Goal: Task Accomplishment & Management: Use online tool/utility

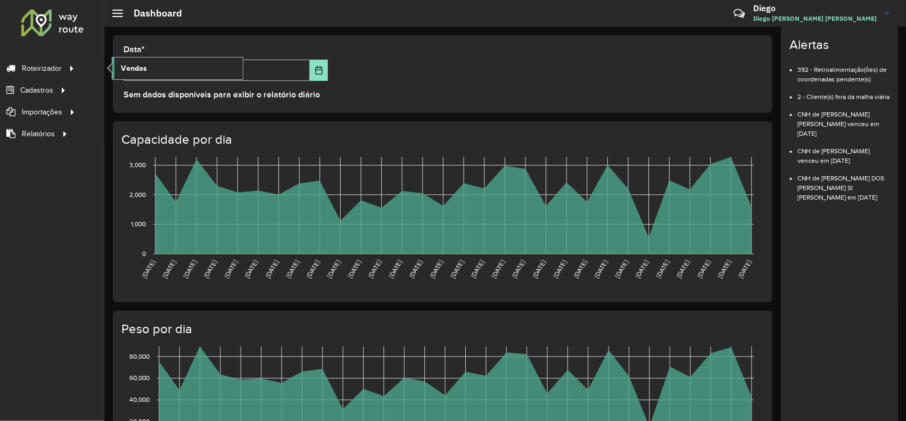
click at [135, 67] on span "Vendas" at bounding box center [134, 68] width 26 height 11
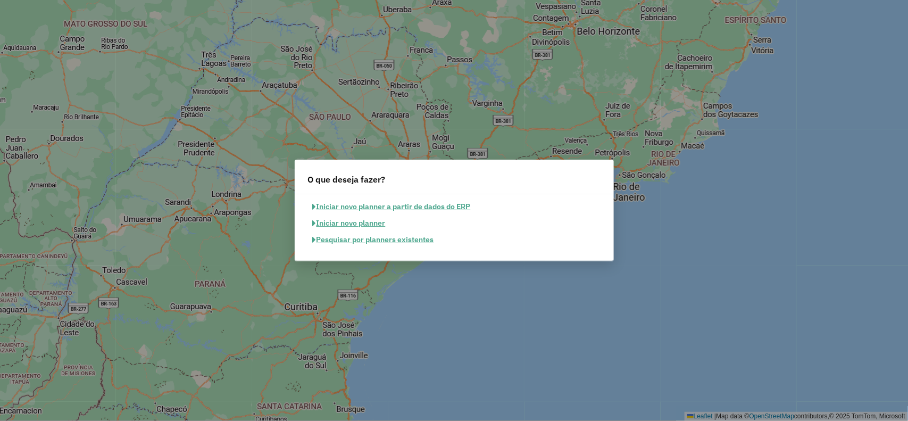
click at [367, 235] on button "Pesquisar por planners existentes" at bounding box center [373, 239] width 131 height 16
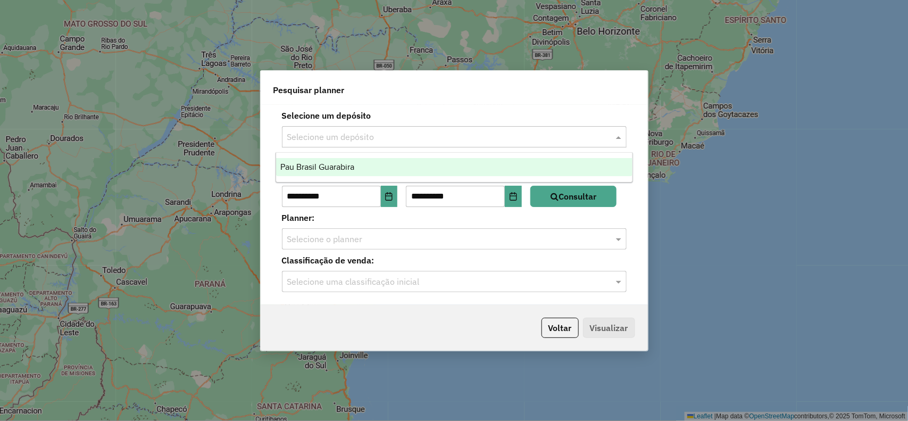
click at [330, 134] on input "text" at bounding box center [443, 137] width 313 height 13
click at [341, 161] on div "Pau Brasil Guarabira" at bounding box center [454, 167] width 357 height 18
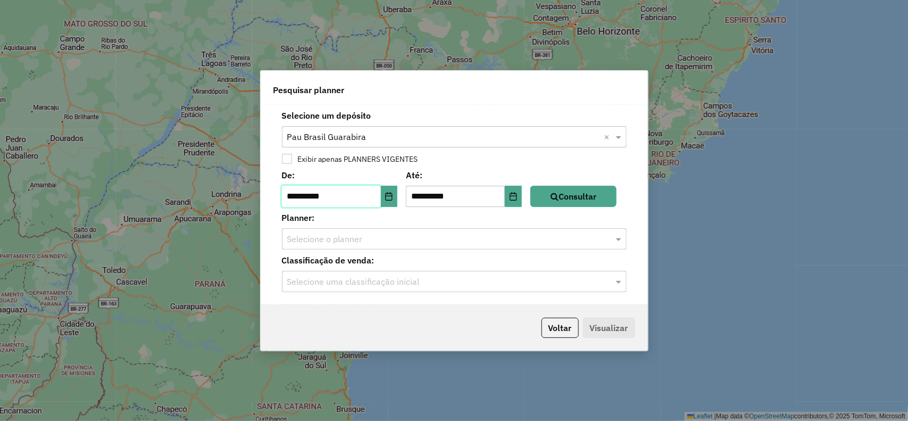
click at [300, 196] on input "**********" at bounding box center [331, 196] width 99 height 21
click at [297, 196] on input "**********" at bounding box center [331, 196] width 99 height 21
click at [310, 195] on input "**********" at bounding box center [331, 196] width 99 height 21
type input "**********"
click at [553, 203] on button "Consultar" at bounding box center [574, 196] width 86 height 21
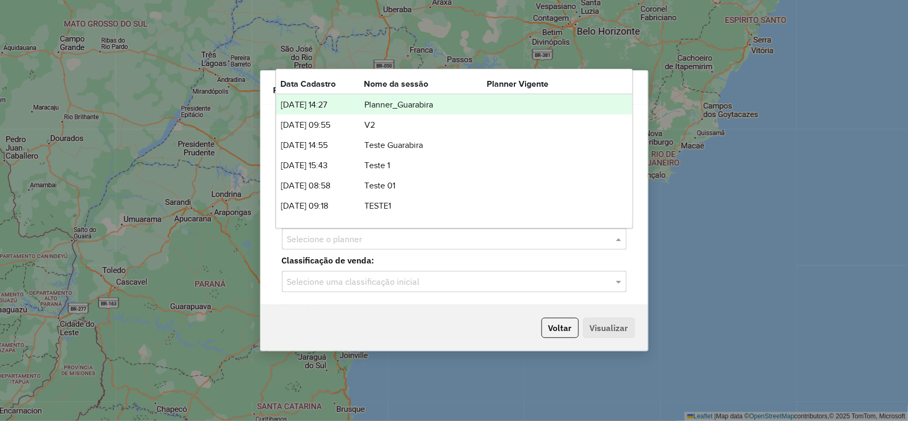
click at [341, 245] on input "text" at bounding box center [443, 239] width 313 height 13
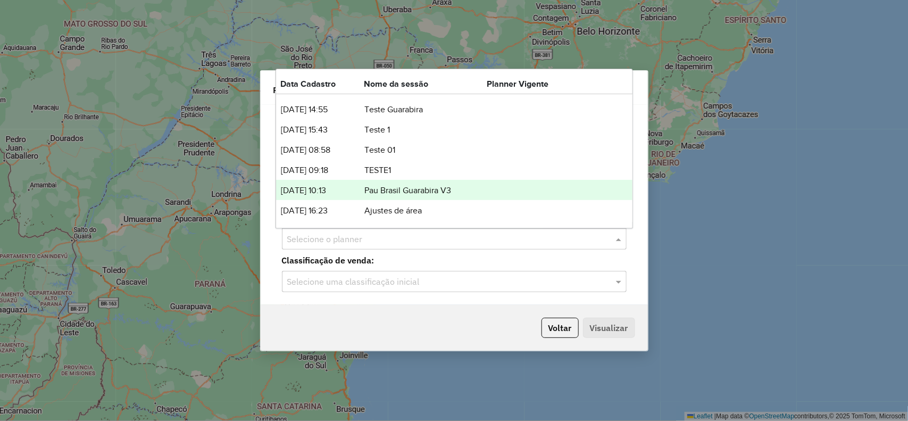
scroll to position [54, 0]
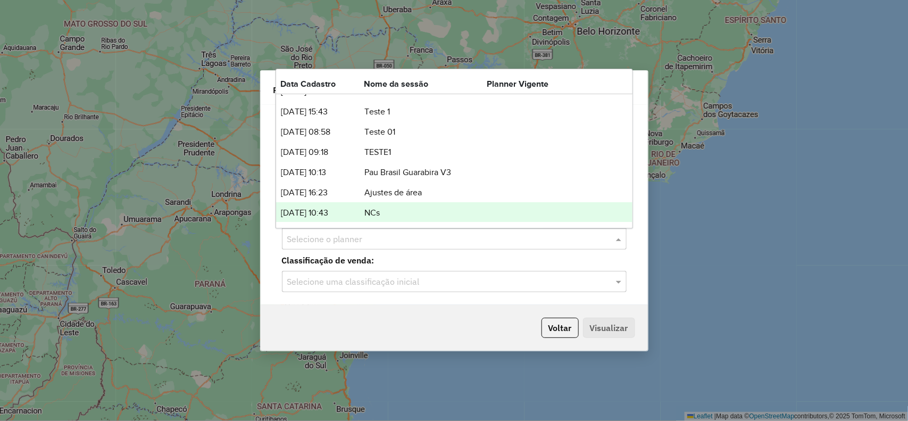
click at [377, 210] on td "NCs" at bounding box center [425, 213] width 123 height 14
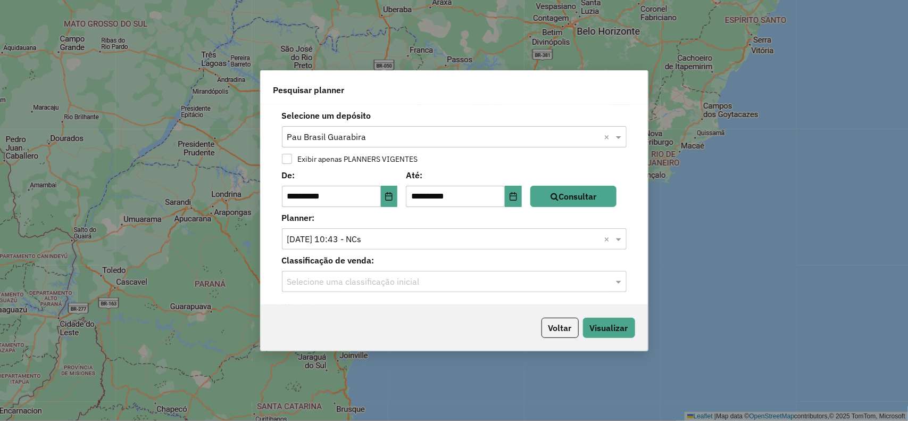
click at [400, 283] on input "text" at bounding box center [443, 282] width 313 height 13
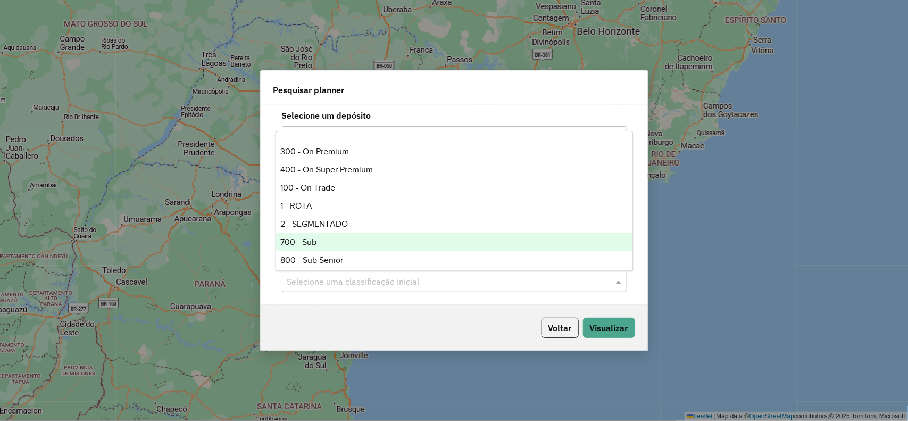
scroll to position [107, 0]
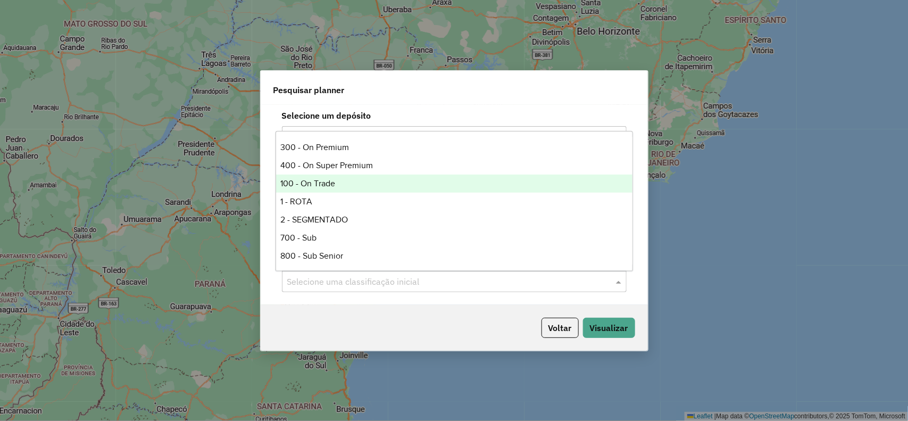
click at [306, 187] on div "100 - On Trade" at bounding box center [454, 184] width 357 height 18
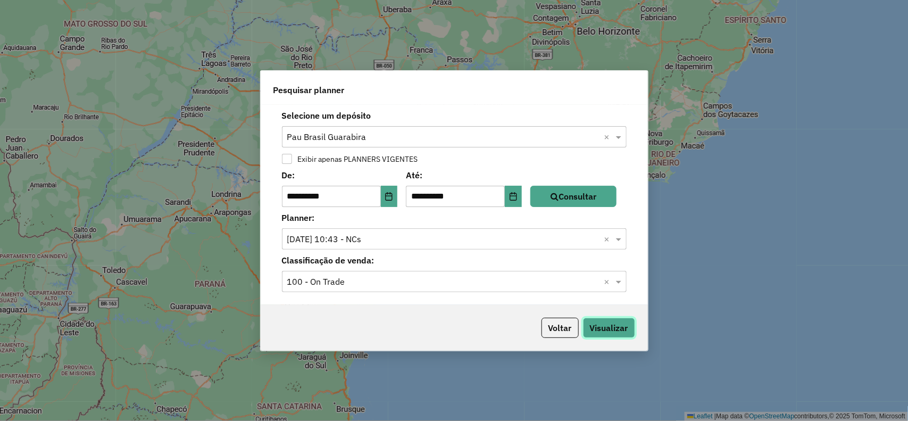
click at [601, 330] on button "Visualizar" at bounding box center [609, 328] width 52 height 20
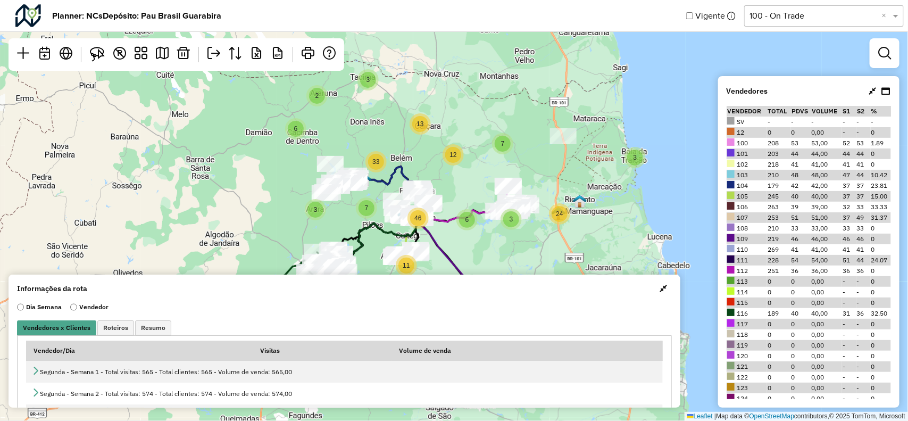
click at [873, 61] on div at bounding box center [885, 53] width 30 height 30
click at [877, 54] on link at bounding box center [884, 53] width 21 height 21
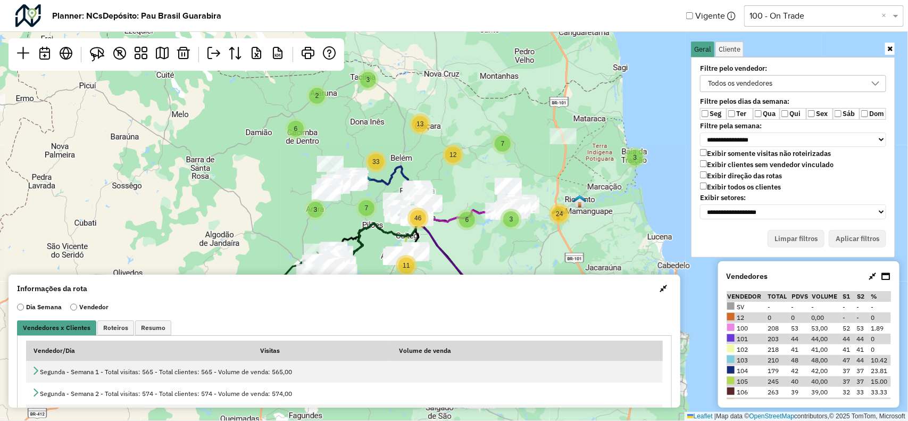
click at [735, 84] on div "Todos os vendedores" at bounding box center [741, 84] width 72 height 16
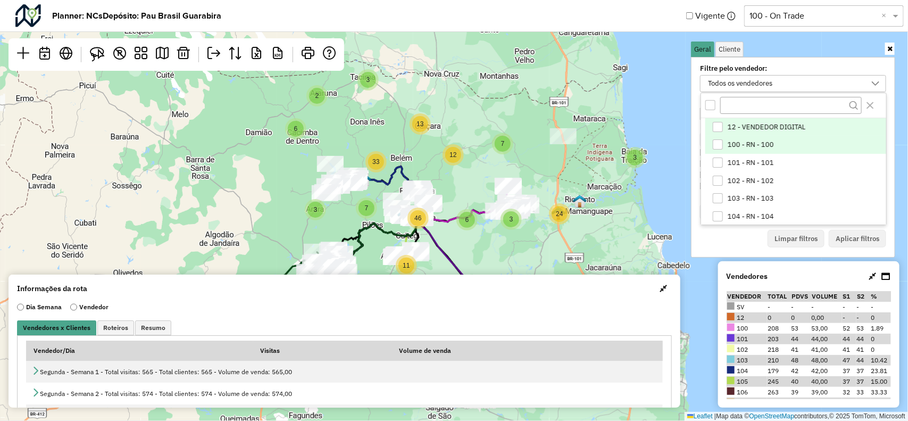
scroll to position [5, 39]
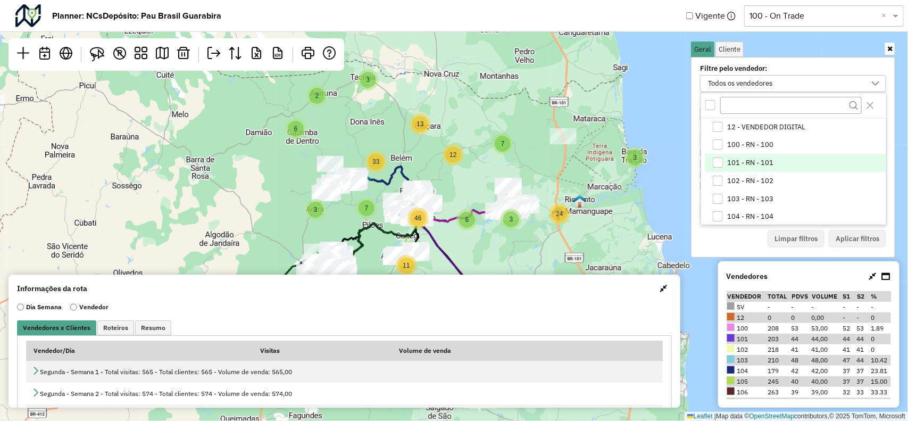
click at [732, 158] on li "101 - RN - 101" at bounding box center [796, 163] width 181 height 18
click at [865, 241] on button "Aplicar filtros" at bounding box center [857, 239] width 57 height 18
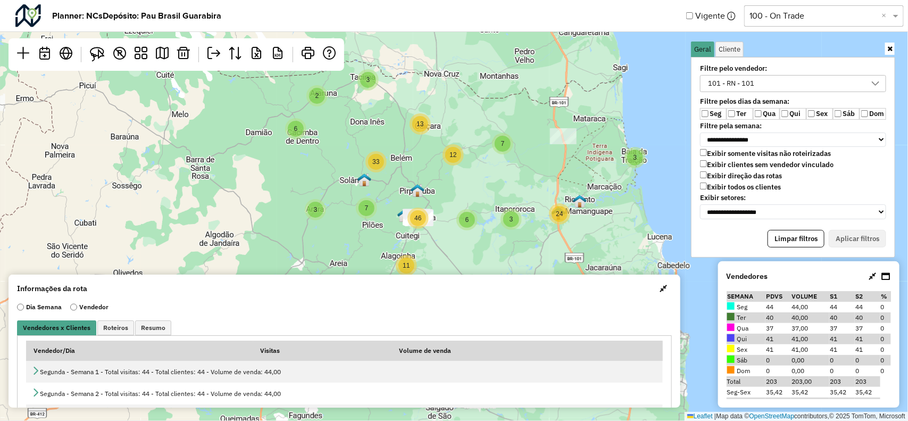
click at [660, 287] on span "button" at bounding box center [663, 288] width 7 height 9
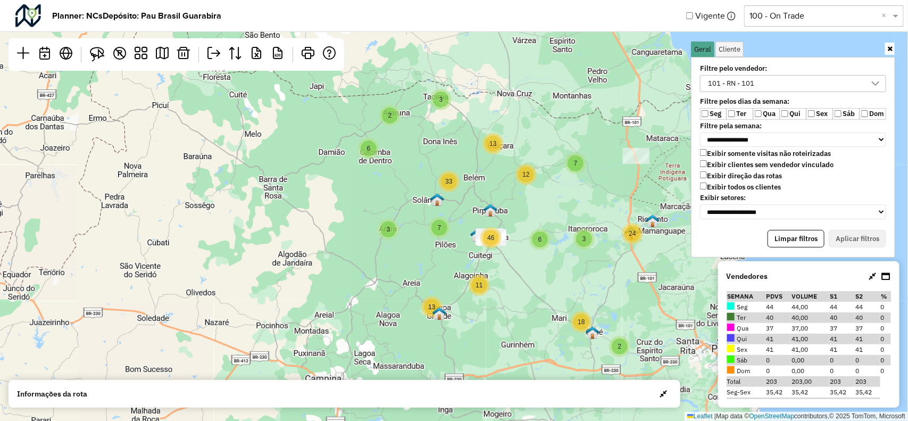
drag, startPoint x: 457, startPoint y: 239, endPoint x: 530, endPoint y: 301, distance: 95.9
click at [530, 301] on div "2 6 13 7 2 3 3 11 3 12 13 18 7 6 3 33 46 24 Leaflet | Map data © OpenStreetMap …" at bounding box center [454, 210] width 908 height 421
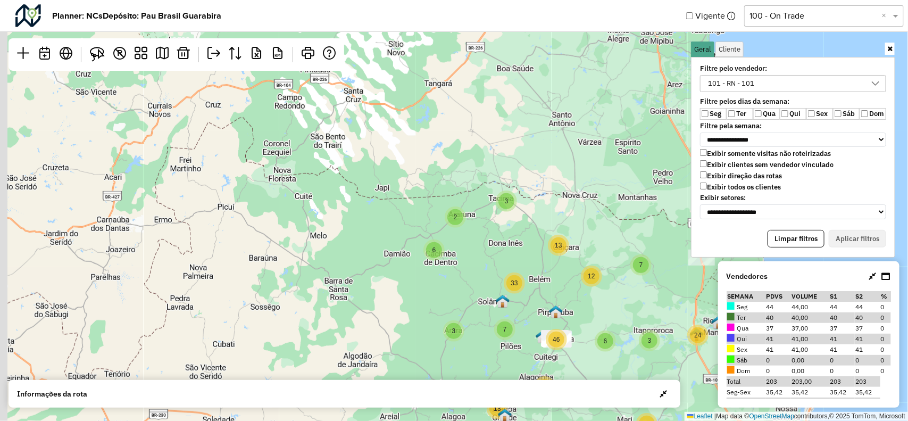
drag, startPoint x: 479, startPoint y: 226, endPoint x: 387, endPoint y: 232, distance: 92.2
click at [378, 232] on div "2 6 13 7 2 3 3 11 3 12 13 18 7 6 3 33 46 24 Leaflet | Map data © OpenStreetMap …" at bounding box center [454, 210] width 908 height 421
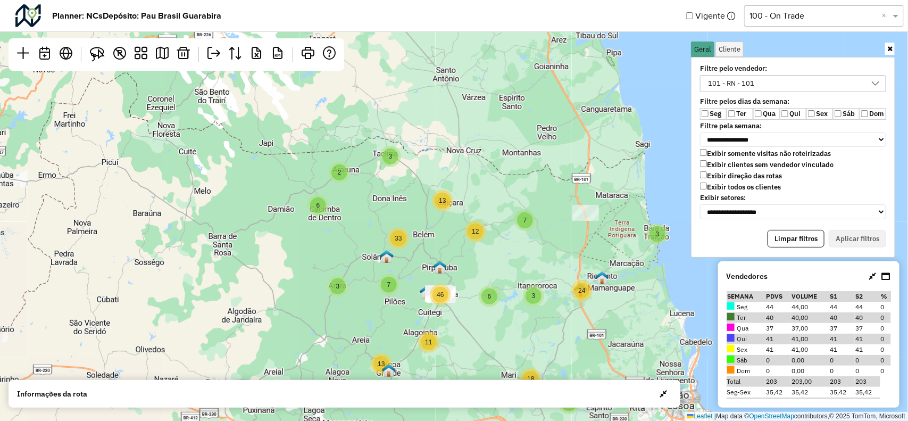
click at [860, 86] on div "101 - RN - 101" at bounding box center [785, 84] width 161 height 16
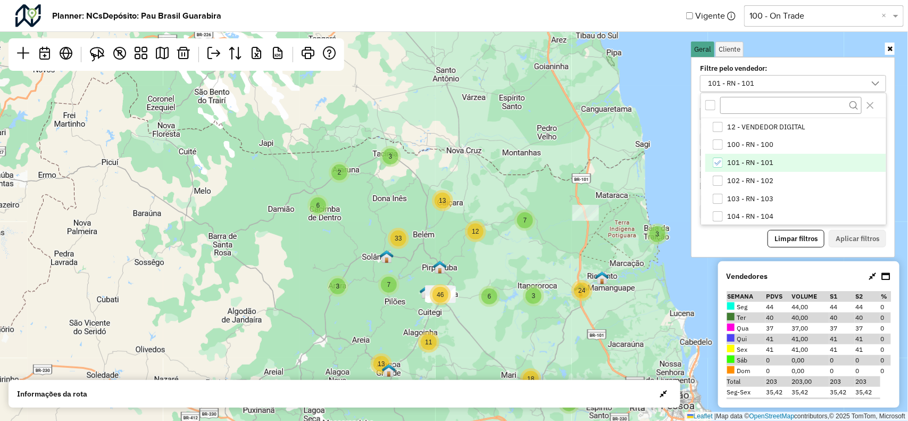
click at [714, 104] on div "All items unselected" at bounding box center [711, 105] width 10 height 10
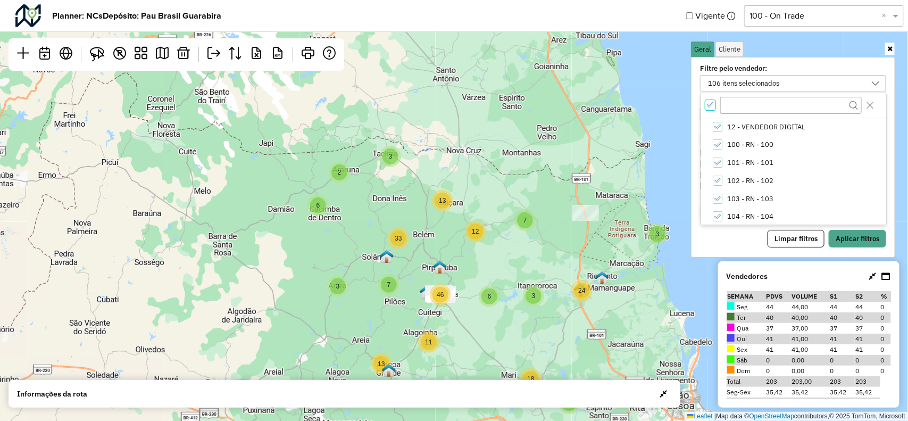
scroll to position [3, 3]
click at [713, 102] on icon "All items selected" at bounding box center [710, 104] width 7 height 7
click at [725, 163] on li "101 - RN - 101" at bounding box center [796, 163] width 181 height 18
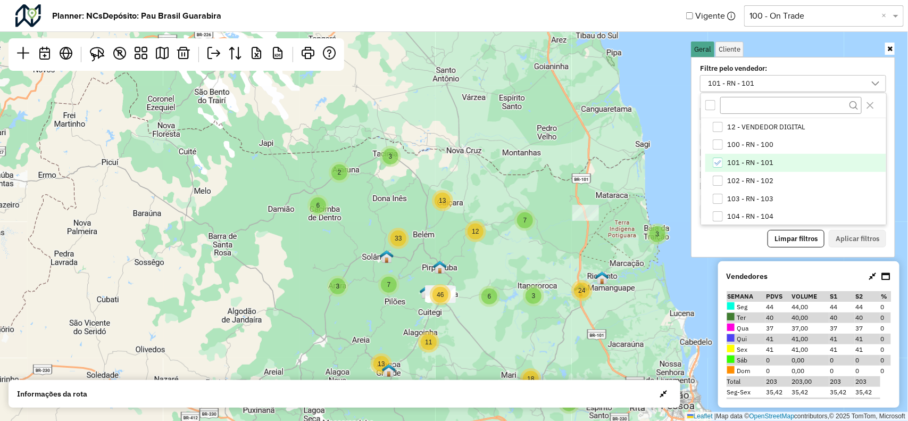
click at [708, 102] on div "All items unselected" at bounding box center [711, 105] width 10 height 10
click at [708, 101] on icon "All items selected" at bounding box center [710, 104] width 7 height 7
click at [715, 160] on div "101 - RN - 101" at bounding box center [718, 163] width 10 height 10
click at [873, 101] on button "Close" at bounding box center [870, 105] width 17 height 17
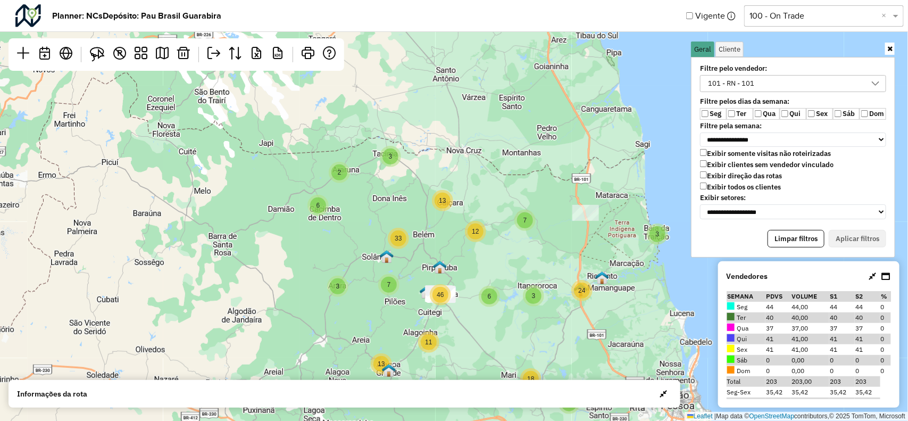
click at [890, 49] on icon at bounding box center [890, 48] width 5 height 7
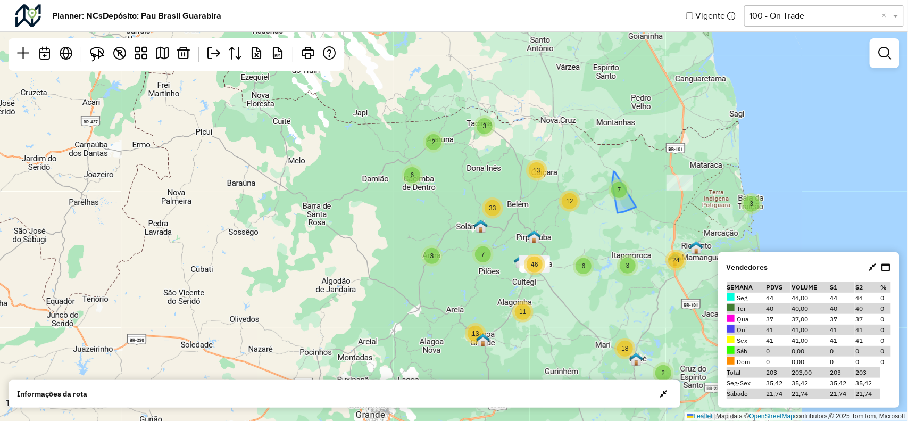
drag, startPoint x: 608, startPoint y: 187, endPoint x: 635, endPoint y: 165, distance: 34.1
click at [652, 157] on div "2 6 13 7 2 3 3 11 3 12 13 18 7 6 3 33 46 24 Leaflet | Map data © OpenStreetMap …" at bounding box center [454, 210] width 908 height 421
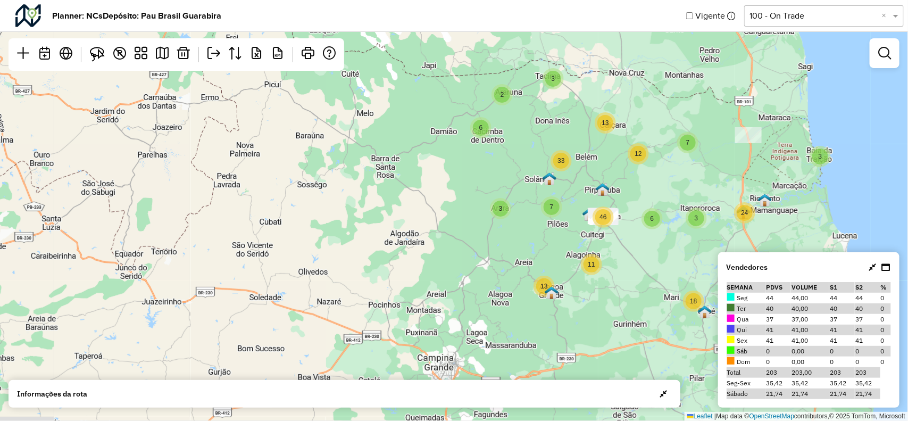
drag, startPoint x: 448, startPoint y: 188, endPoint x: 442, endPoint y: 185, distance: 6.7
click at [440, 186] on div "2 6 13 7 2 3 3 11 3 12 13 18 7 6 3 33 46 24 Leaflet | Map data © OpenStreetMap …" at bounding box center [454, 210] width 908 height 421
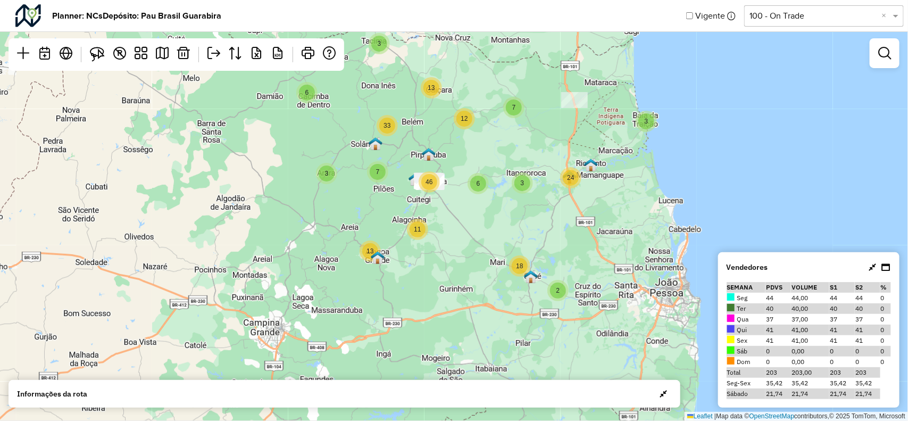
click at [544, 208] on div "2 6 13 7 2 3 3 11 3 12 13 18 7 6 3 33 46 24 Leaflet | Map data © OpenStreetMap …" at bounding box center [454, 210] width 908 height 421
drag, startPoint x: 477, startPoint y: 197, endPoint x: 539, endPoint y: 134, distance: 88.4
click at [539, 134] on div "2 6 13 7 2 3 3 11 3 12 13 18 7 6 3 33 46 24 Leaflet | Map data © OpenStreetMap …" at bounding box center [454, 210] width 908 height 421
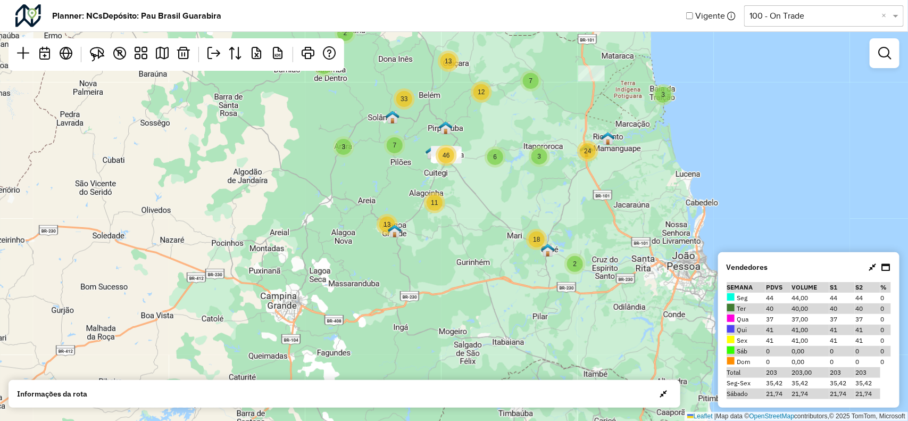
drag, startPoint x: 568, startPoint y: 212, endPoint x: 499, endPoint y: 229, distance: 71.9
click at [522, 257] on div "2 6 13 7 2 3 3 11 3 12 13 18 7 6 3 33 46 24 Leaflet | Map data © OpenStreetMap …" at bounding box center [454, 210] width 908 height 421
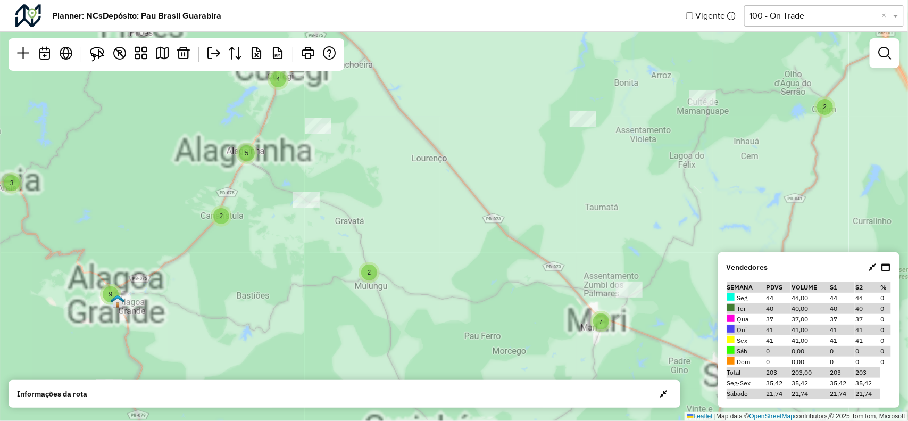
drag, startPoint x: 474, startPoint y: 157, endPoint x: 700, endPoint y: 408, distance: 338.4
click at [700, 408] on div "6 13 7 2 3 3 11 12 13 18 7 6 3 33 46 24 2 4 3 5 11 5 8 3 5 2 5 2 3 9 3 3 7 7 2 …" at bounding box center [454, 210] width 908 height 421
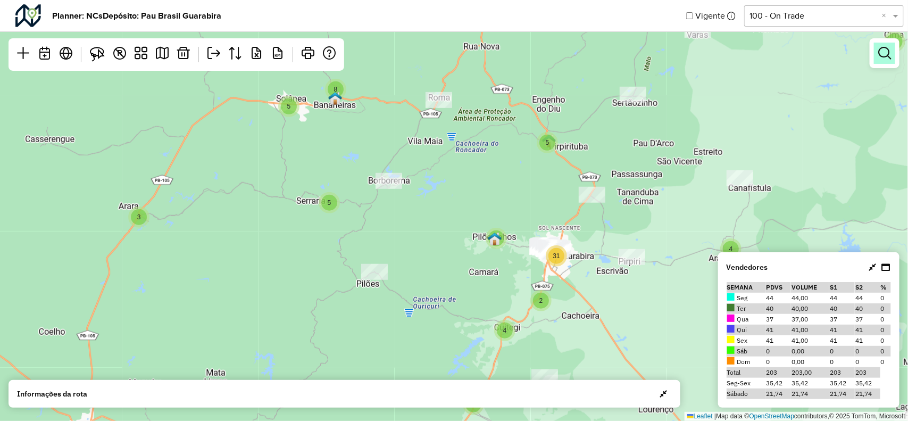
click at [888, 46] on link at bounding box center [884, 53] width 21 height 21
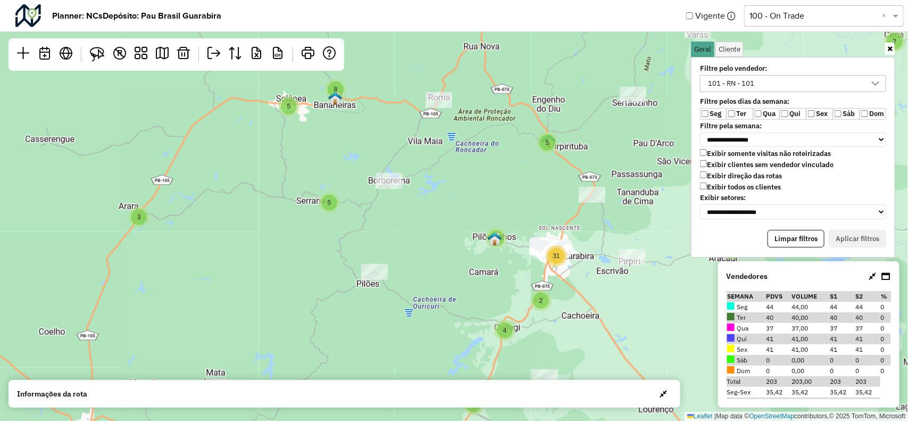
click at [747, 185] on label "Exibir todos os clientes" at bounding box center [740, 187] width 81 height 9
click at [847, 235] on button "Aplicar filtros" at bounding box center [857, 239] width 57 height 18
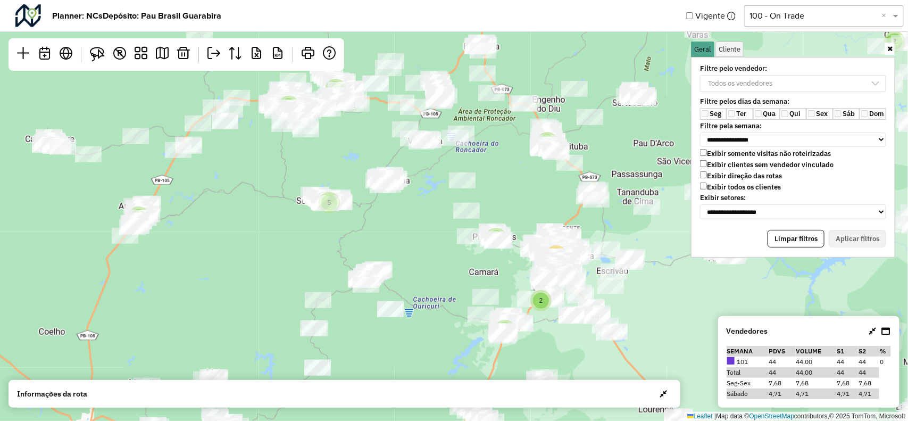
click at [766, 179] on div "Exibir somente visitas não roteirizadas Exibir clientes sem vendedor vinculado …" at bounding box center [793, 171] width 186 height 45
click at [768, 184] on label "Exibir todos os clientes" at bounding box center [740, 187] width 81 height 9
click at [738, 110] on label "Ter" at bounding box center [740, 114] width 27 height 12
click at [865, 234] on button "Aplicar filtros" at bounding box center [857, 239] width 57 height 18
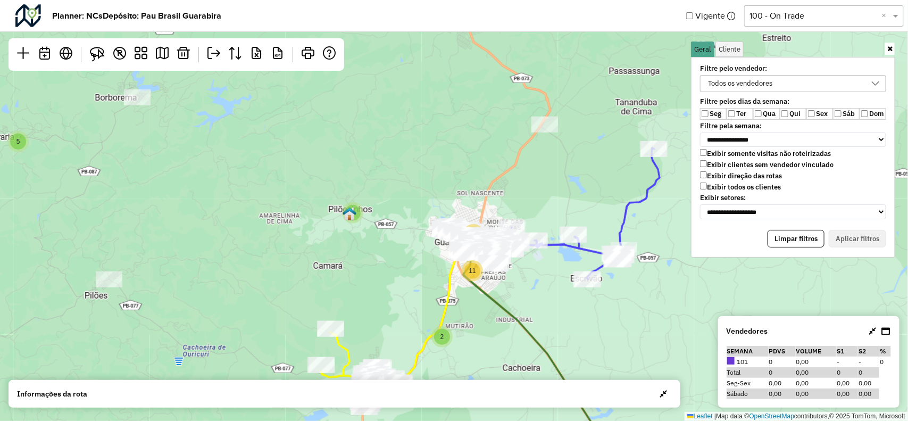
drag, startPoint x: 531, startPoint y: 250, endPoint x: 546, endPoint y: 245, distance: 15.8
click at [547, 233] on div at bounding box center [533, 241] width 27 height 16
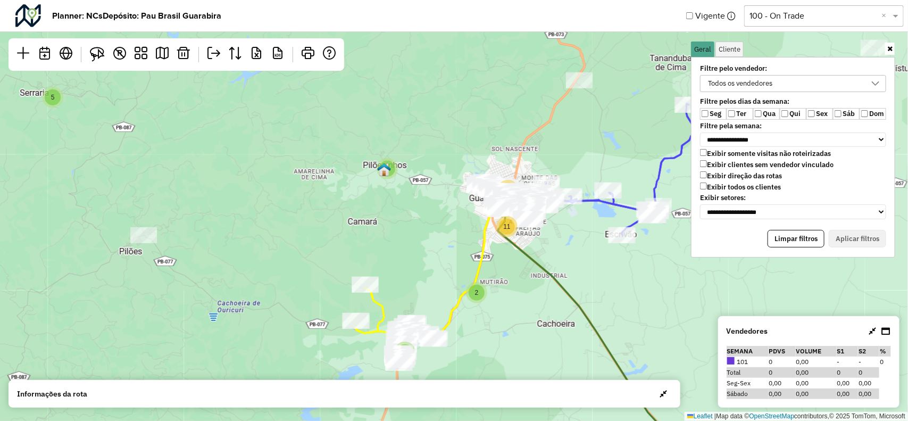
click at [894, 48] on link at bounding box center [891, 49] width 10 height 12
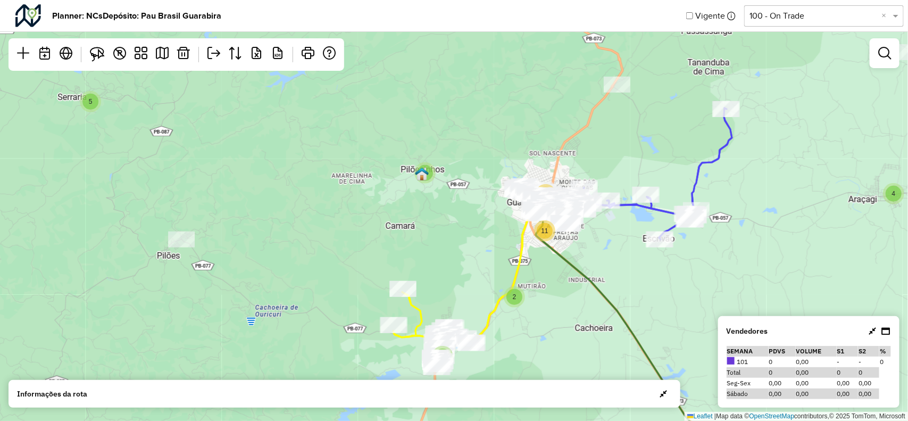
drag, startPoint x: 451, startPoint y: 224, endPoint x: 511, endPoint y: 231, distance: 61.2
click at [504, 231] on div "3 2 9 4 4 4 3 5 2 5 2 3 7 3 4 4 5 2 2 20 11 5 2 3 2 2 2 18 2 6 Leaflet | Map da…" at bounding box center [454, 210] width 908 height 421
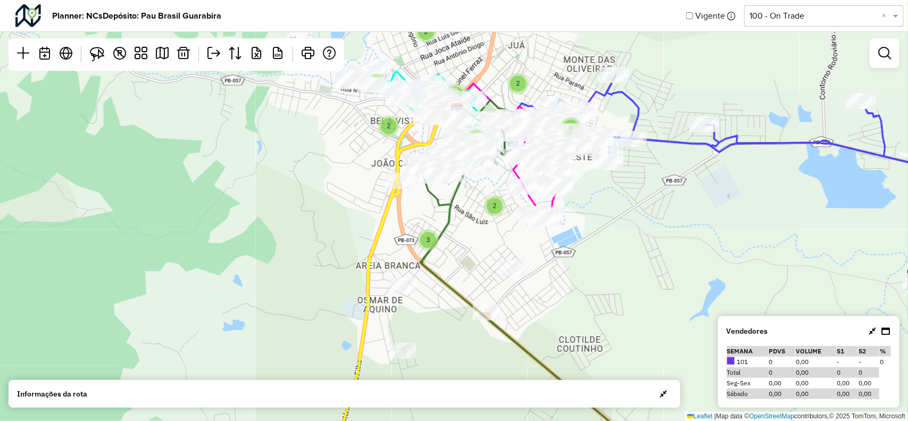
drag, startPoint x: 421, startPoint y: 301, endPoint x: 640, endPoint y: 158, distance: 261.2
click at [666, 81] on div "4 2 2 20 11 2 3 2 3 2 2 2 4 2 3 2 3 Leaflet | Map data © OpenStreetMap contribu…" at bounding box center [454, 210] width 908 height 421
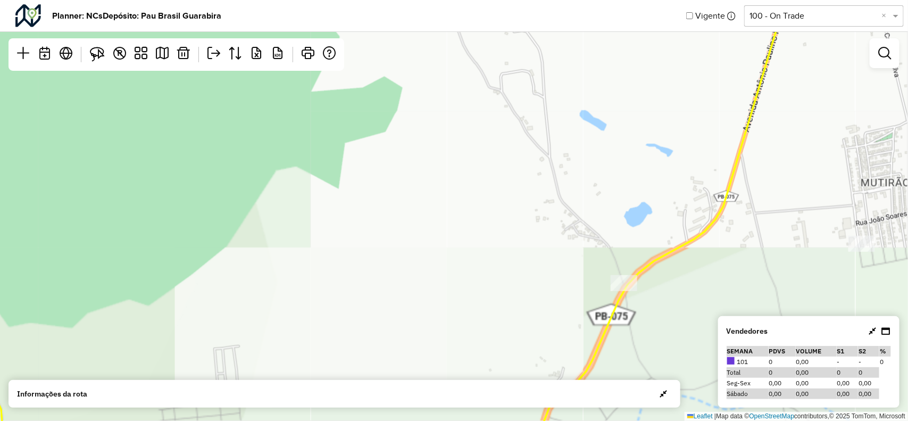
drag, startPoint x: 383, startPoint y: 283, endPoint x: 607, endPoint y: 54, distance: 320.2
click at [589, 81] on div "2 3 3 Leaflet | Map data © OpenStreetMap contributors,© 2025 TomTom, Microsoft" at bounding box center [454, 210] width 908 height 421
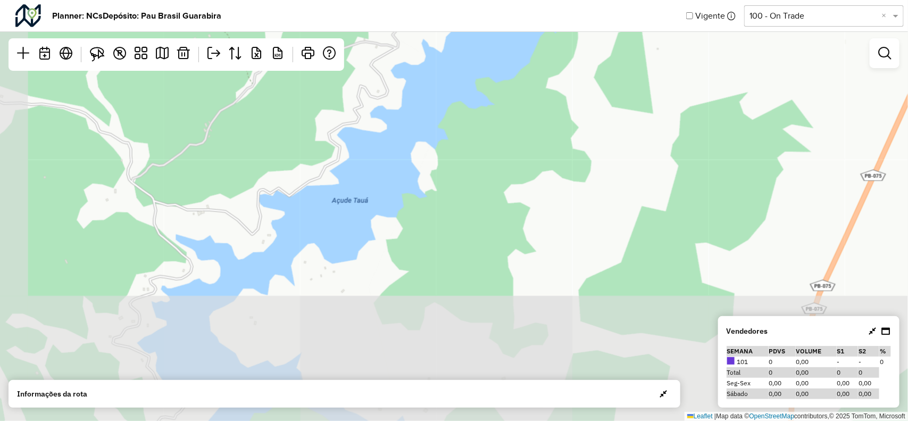
drag, startPoint x: 749, startPoint y: 84, endPoint x: 351, endPoint y: 222, distance: 420.9
click at [353, 221] on div "3 Leaflet | Map data © OpenStreetMap contributors,© 2025 TomTom, Microsoft" at bounding box center [454, 210] width 908 height 421
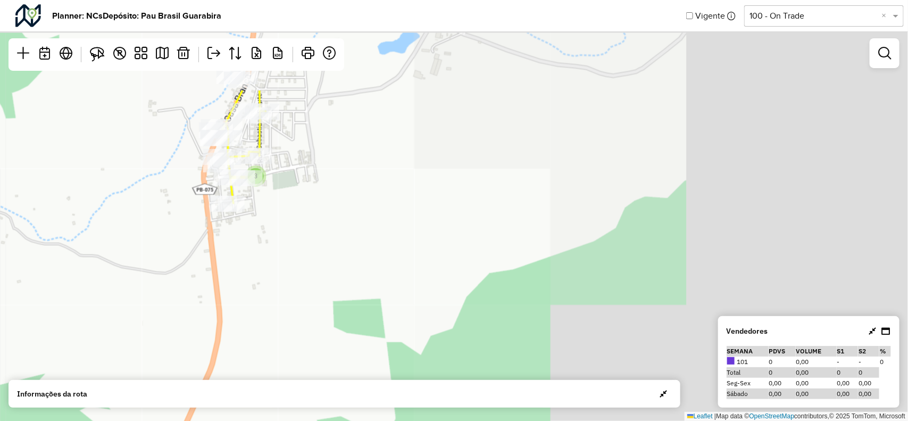
click at [403, 310] on div "3 Leaflet | Map data © OpenStreetMap contributors,© 2025 TomTom, Microsoft" at bounding box center [454, 210] width 908 height 421
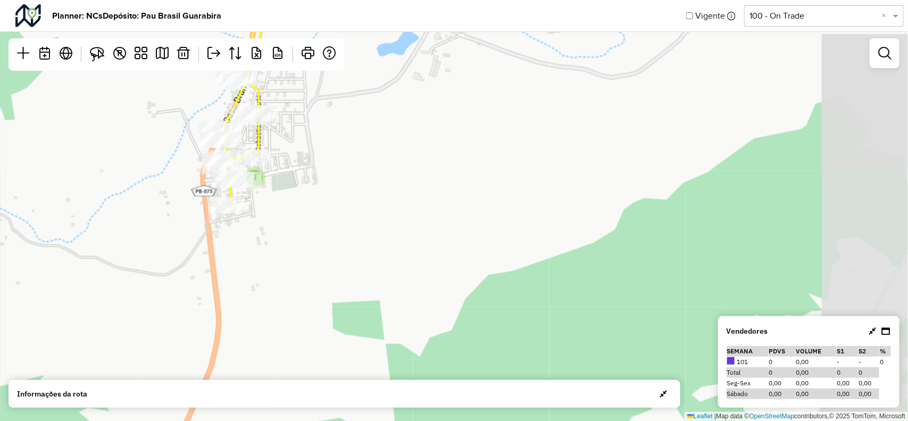
drag, startPoint x: 387, startPoint y: 253, endPoint x: 414, endPoint y: 281, distance: 38.8
click at [432, 294] on div "3 Leaflet | Map data © OpenStreetMap contributors,© 2025 TomTom, Microsoft" at bounding box center [454, 210] width 908 height 421
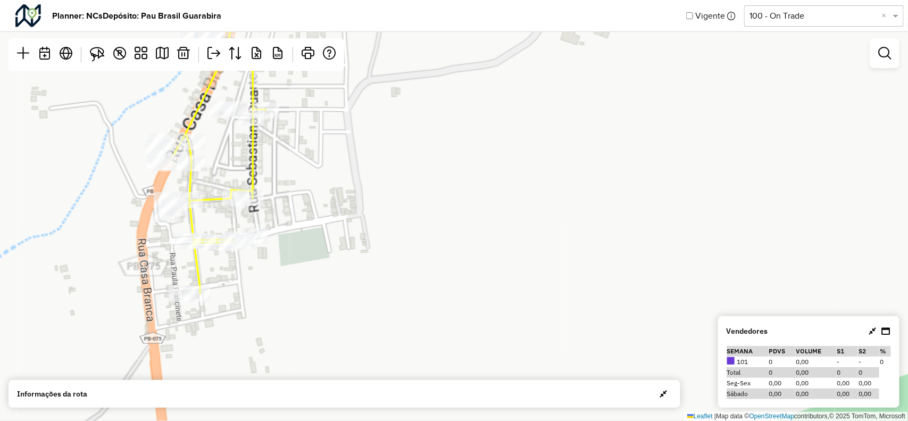
drag, startPoint x: 432, startPoint y: 338, endPoint x: 474, endPoint y: 307, distance: 52.5
click at [456, 366] on div "3 Leaflet | Map data © OpenStreetMap contributors,© 2025 TomTom, Microsoft" at bounding box center [454, 210] width 908 height 421
drag, startPoint x: 510, startPoint y: 155, endPoint x: 517, endPoint y: 261, distance: 105.6
click at [576, 337] on div "Leaflet | Map data © OpenStreetMap contributors,© 2025 TomTom, Microsoft" at bounding box center [454, 210] width 908 height 421
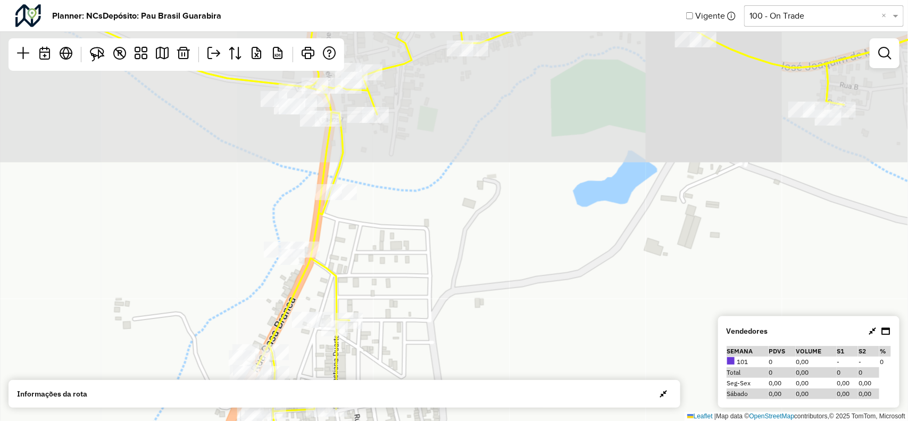
drag, startPoint x: 466, startPoint y: 233, endPoint x: 512, endPoint y: 299, distance: 80.6
click at [512, 309] on div "Leaflet | Map data © OpenStreetMap contributors,© 2025 TomTom, Microsoft" at bounding box center [454, 210] width 908 height 421
